Goal: Manage account settings

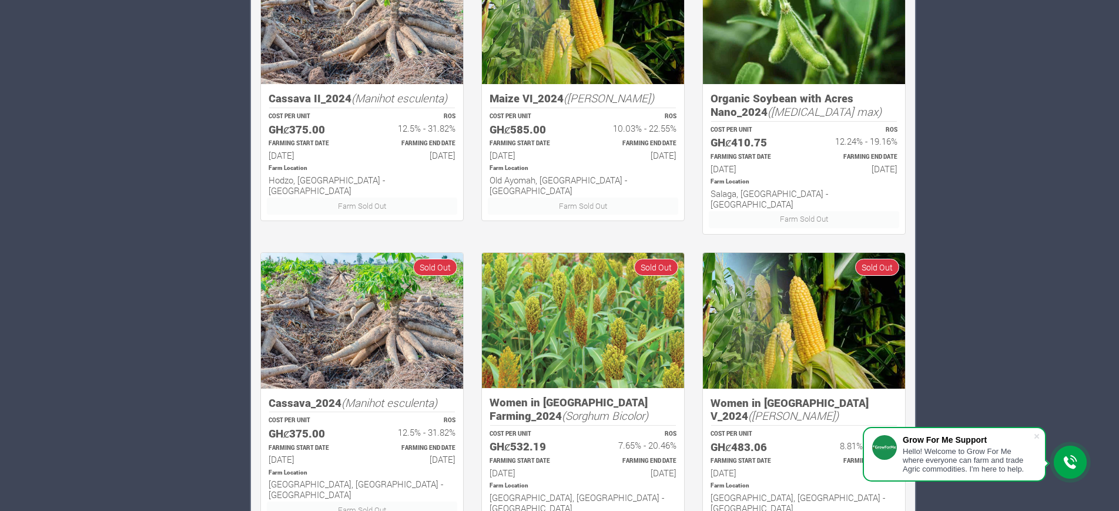
scroll to position [649, 0]
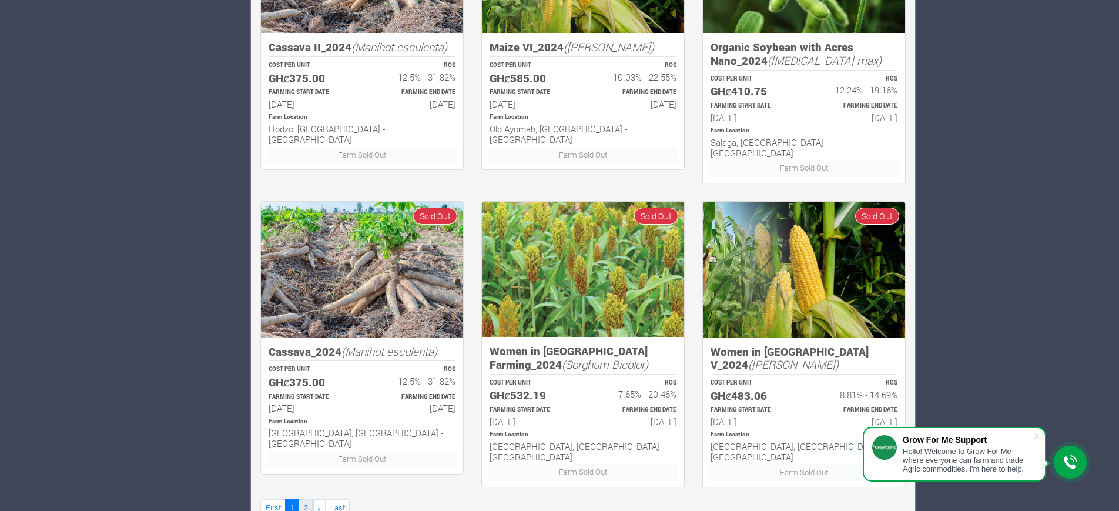
click at [303, 499] on link "2" at bounding box center [305, 507] width 14 height 17
click at [305, 499] on link "2" at bounding box center [305, 507] width 14 height 17
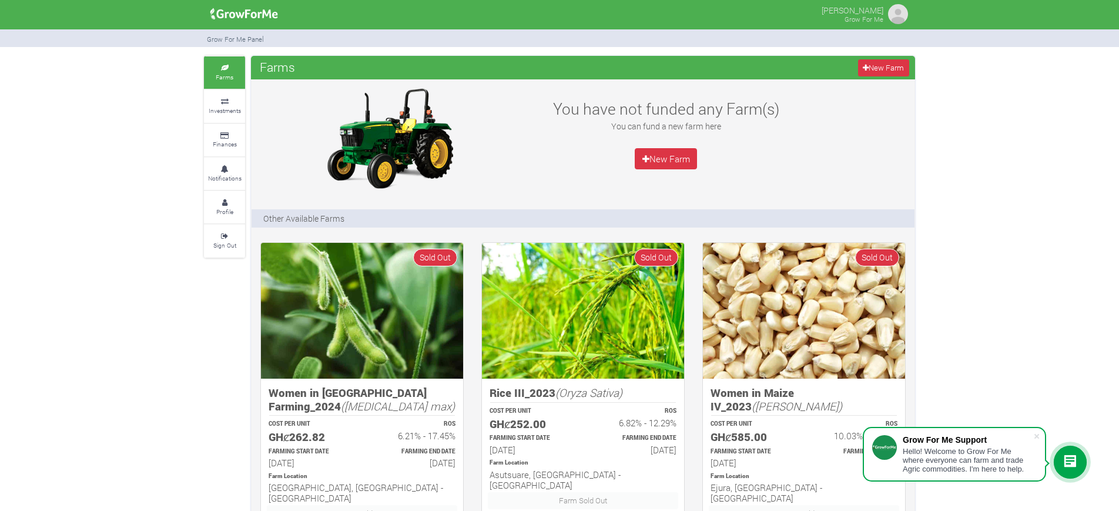
click at [892, 13] on img at bounding box center [897, 13] width 23 height 23
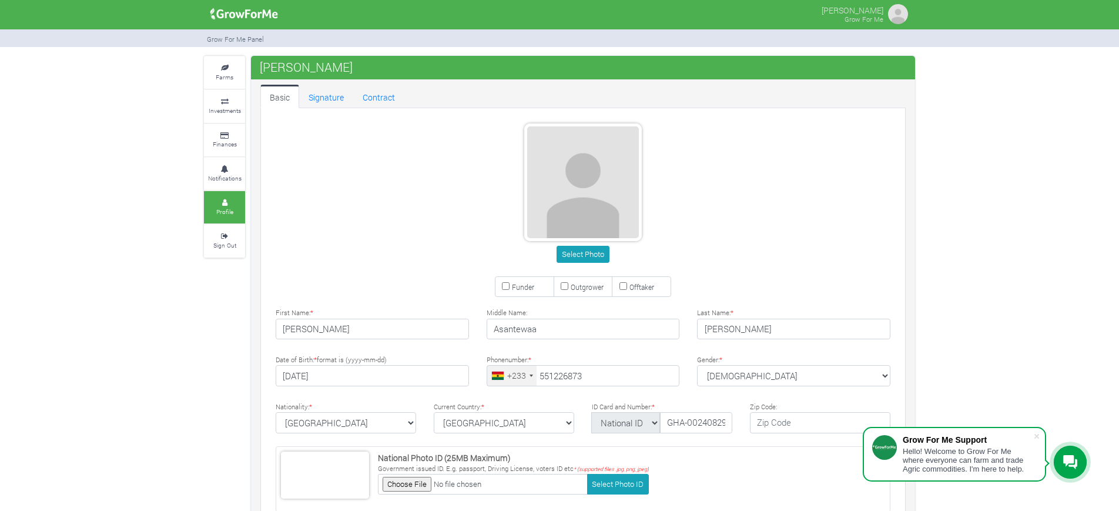
type input "55 122 6873"
click at [221, 243] on small "Sign Out" at bounding box center [224, 245] width 23 height 8
